Goal: Task Accomplishment & Management: Manage account settings

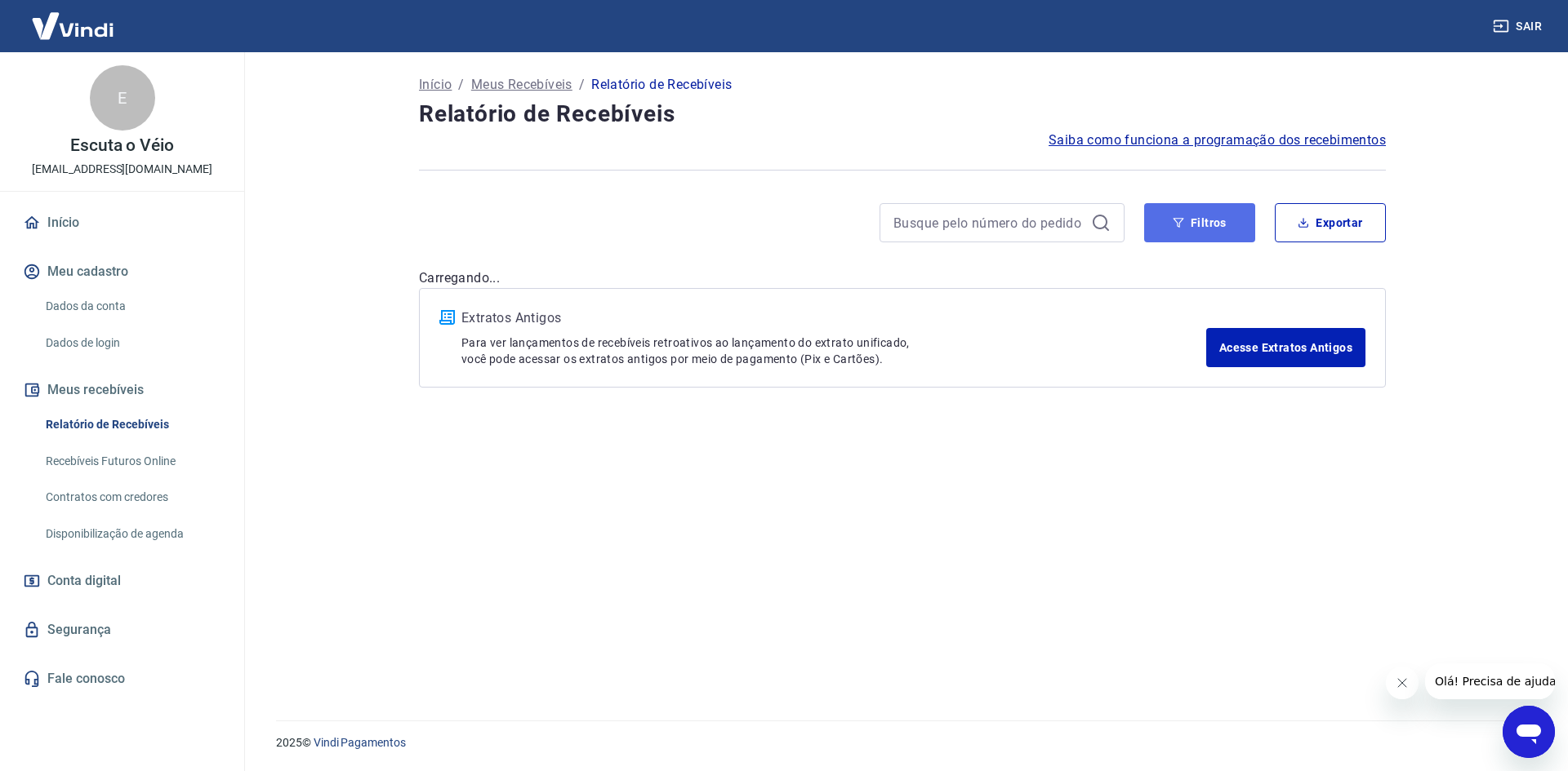
click at [1208, 235] on button "Filtros" at bounding box center [1200, 223] width 111 height 40
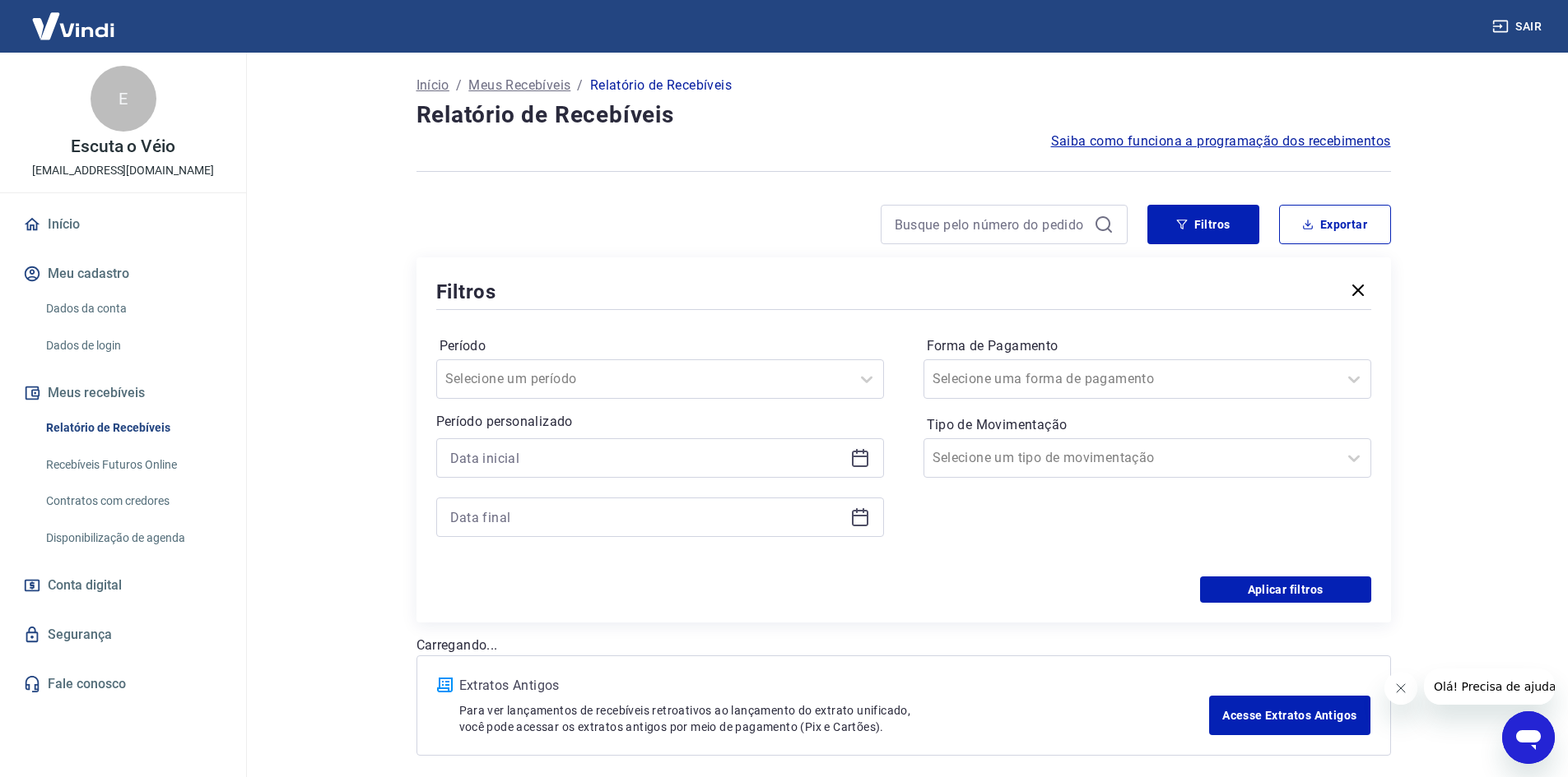
click at [864, 458] on icon at bounding box center [860, 458] width 20 height 20
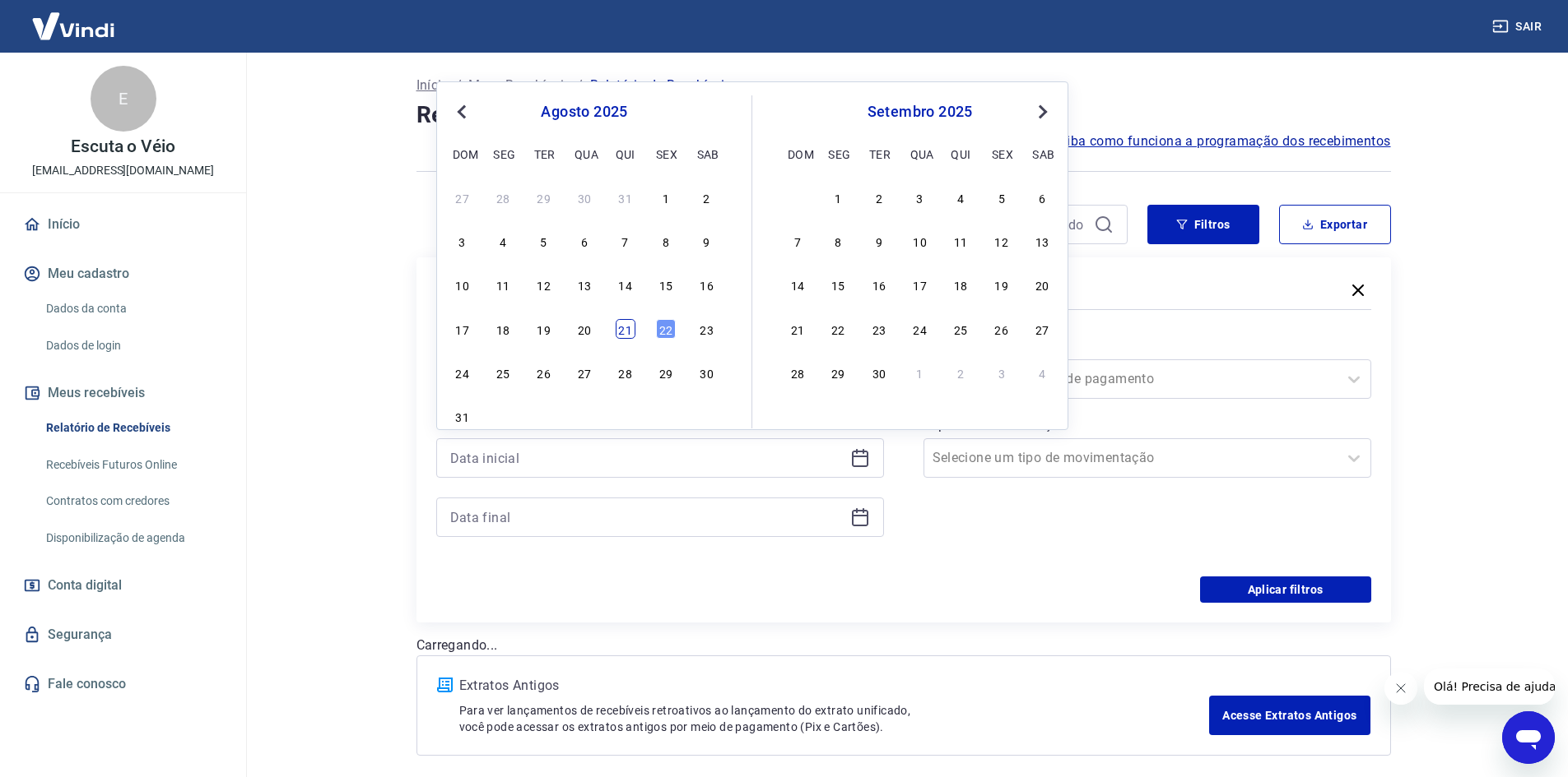
click at [621, 331] on div "21" at bounding box center [626, 329] width 20 height 20
type input "[DATE]"
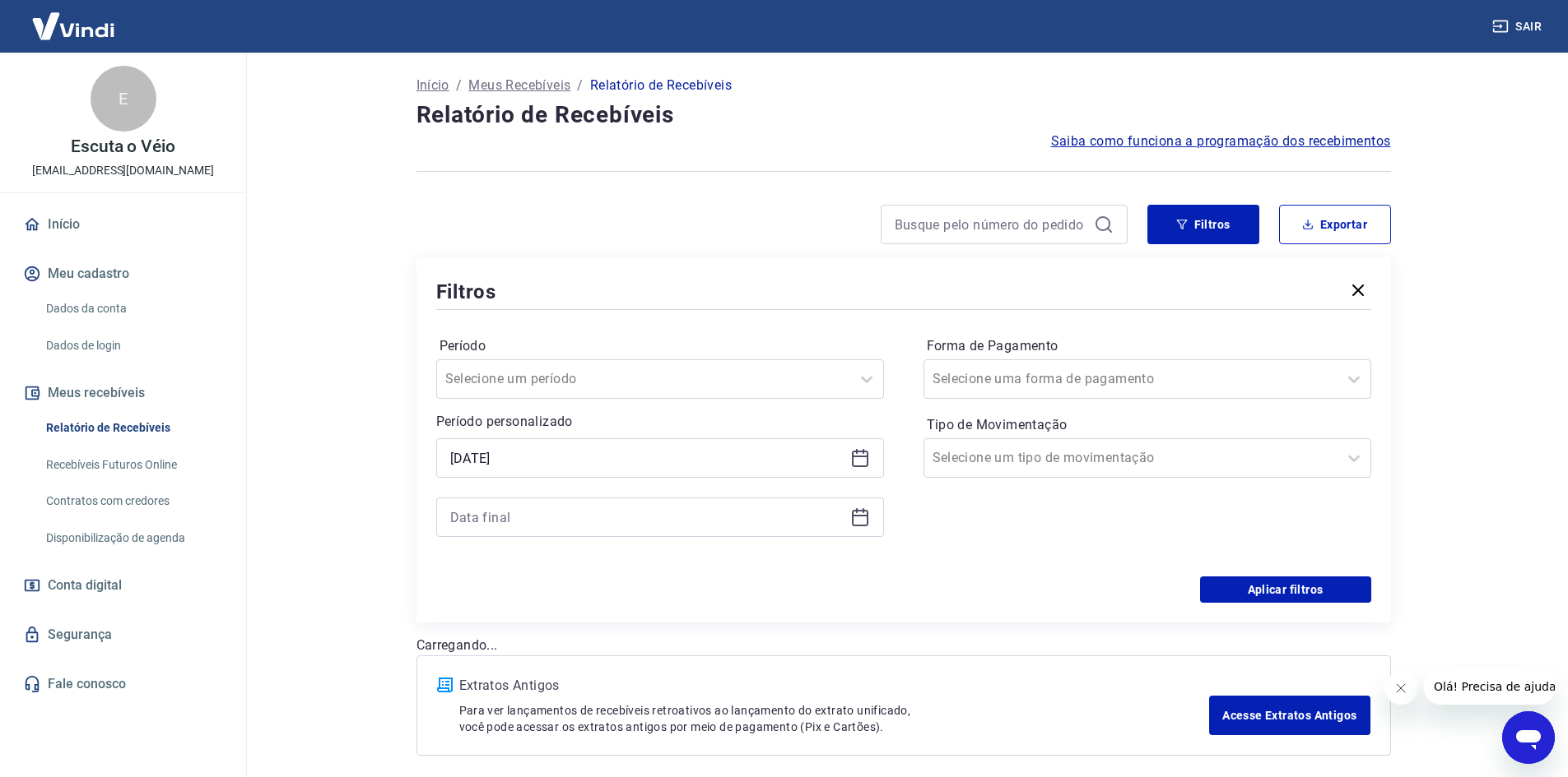
click at [858, 524] on icon at bounding box center [860, 518] width 20 height 20
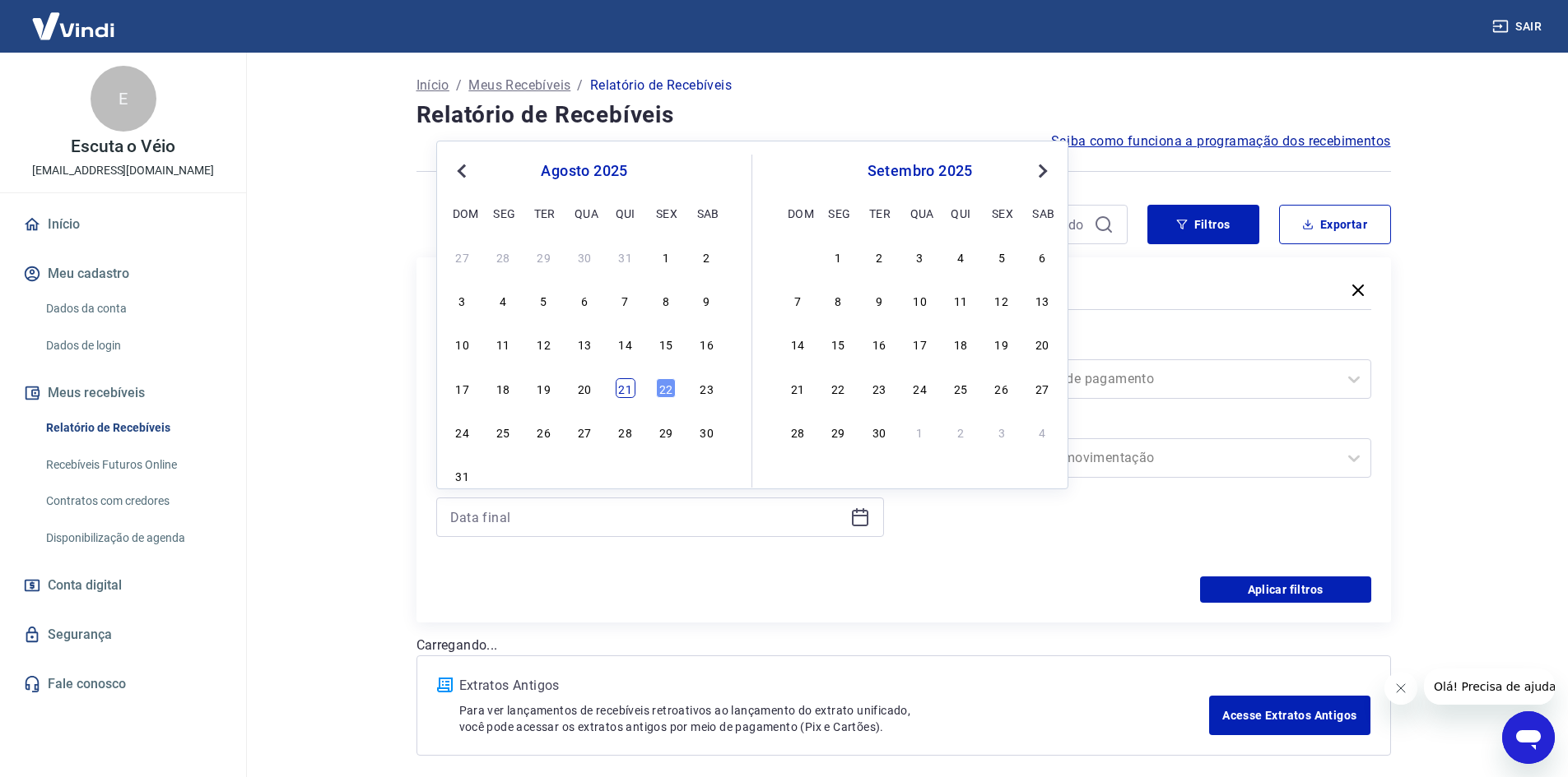
click at [631, 388] on div "21" at bounding box center [626, 388] width 20 height 20
type input "[DATE]"
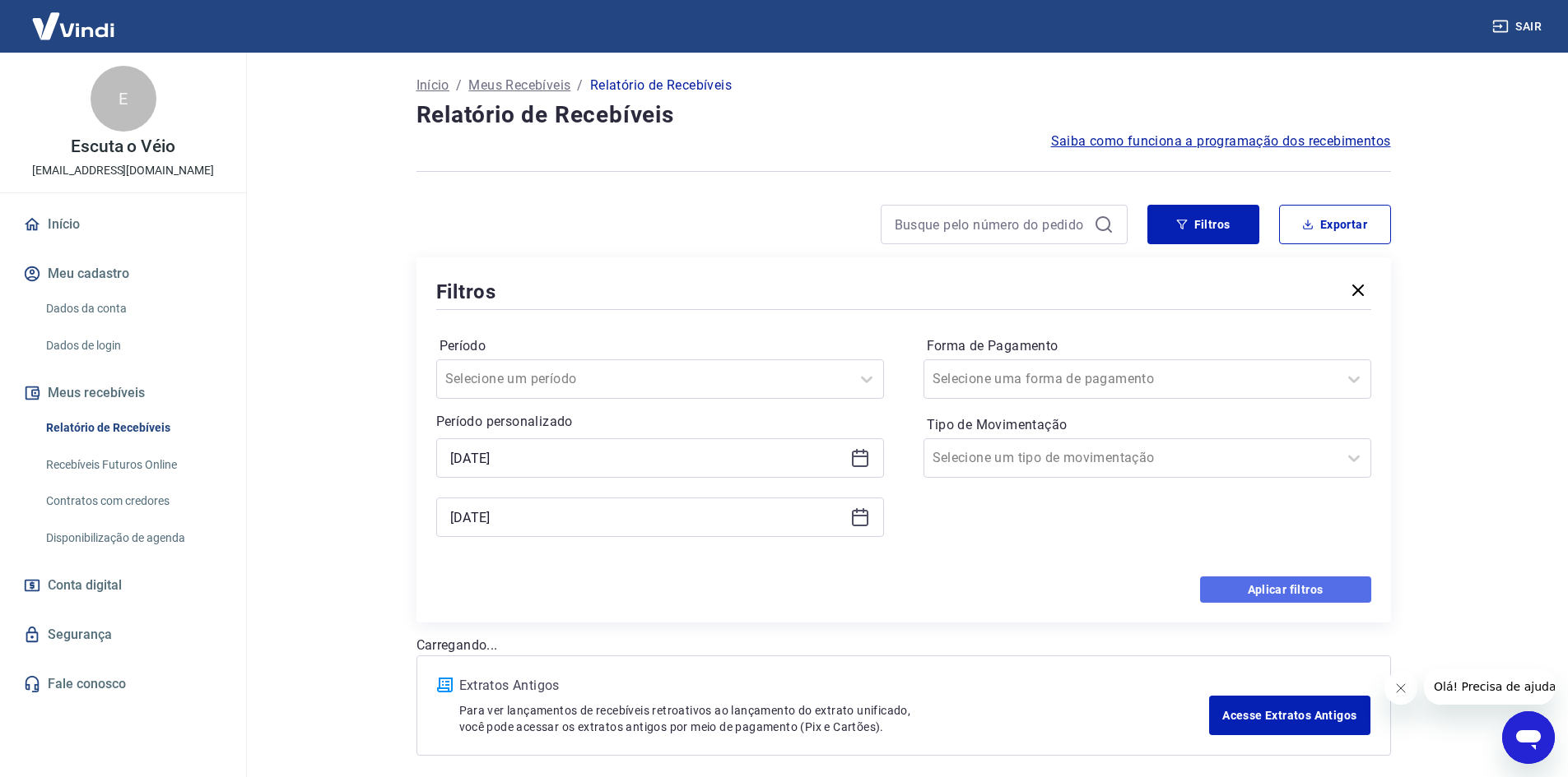
click at [1253, 588] on button "Aplicar filtros" at bounding box center [1285, 590] width 171 height 26
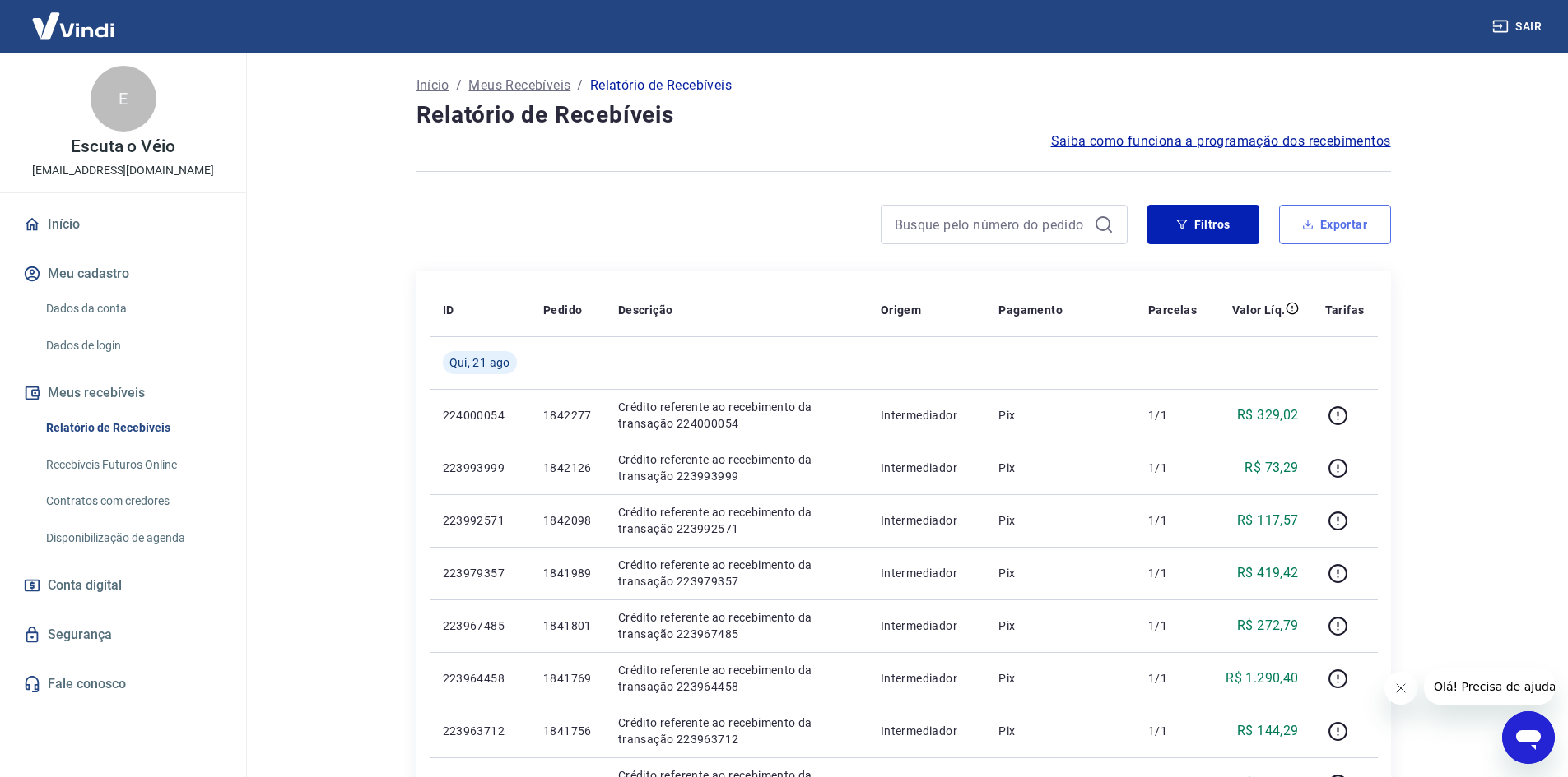
click at [1296, 235] on button "Exportar" at bounding box center [1335, 225] width 112 height 40
type input "[DATE]"
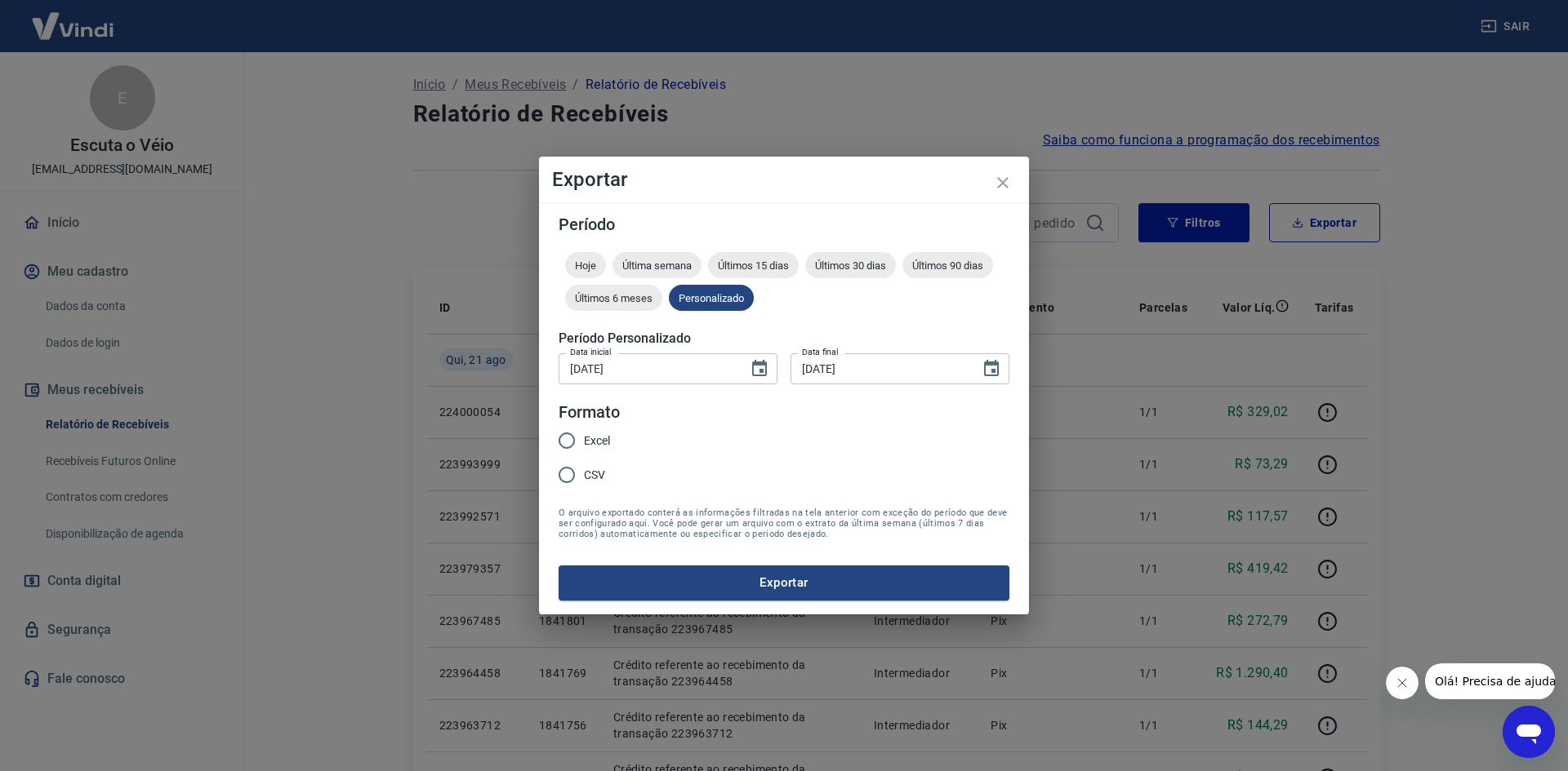
click at [593, 440] on span "Excel" at bounding box center [597, 440] width 26 height 17
click at [584, 440] on input "Excel" at bounding box center [566, 440] width 34 height 34
radio input "true"
click at [648, 584] on button "Exportar" at bounding box center [783, 583] width 450 height 34
